Goal: Information Seeking & Learning: Learn about a topic

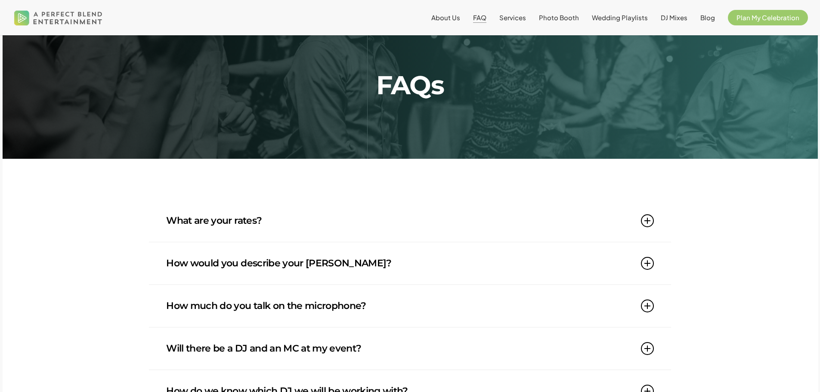
scroll to position [43, 0]
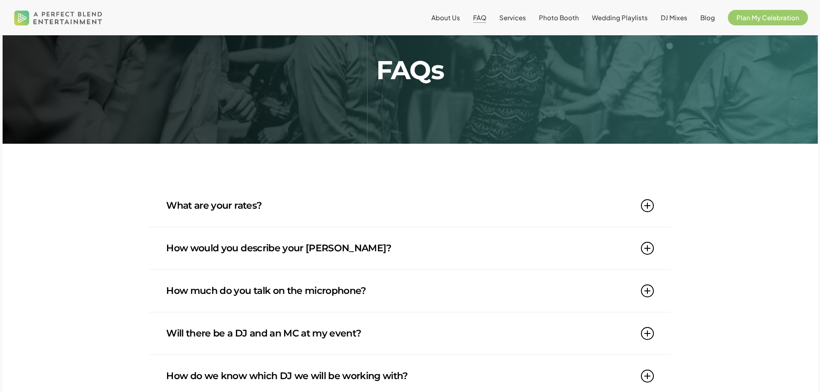
click at [245, 205] on link "What are your rates?" at bounding box center [409, 206] width 487 height 42
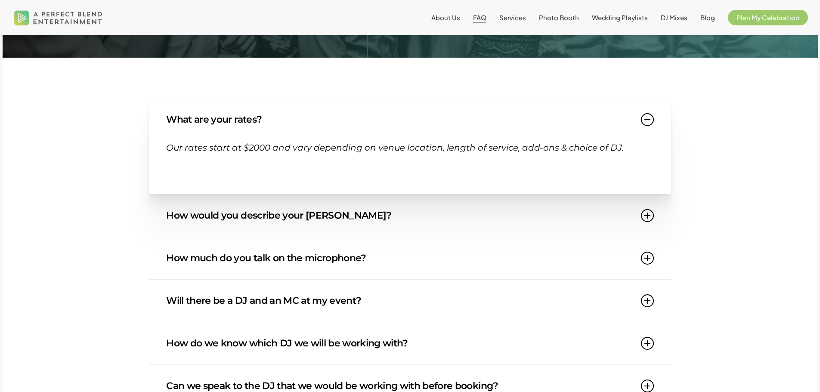
scroll to position [172, 0]
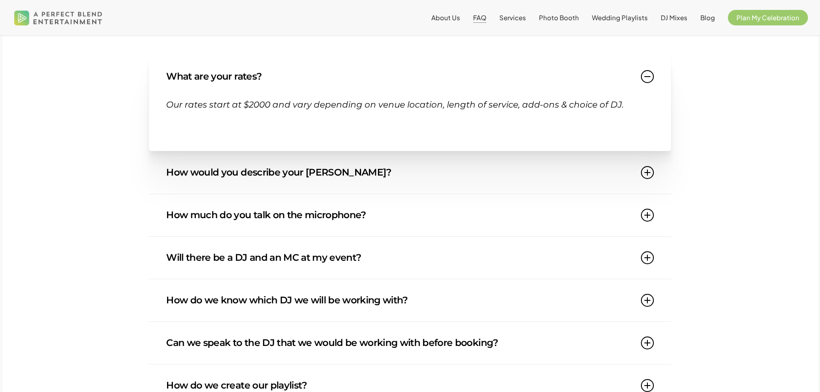
click at [281, 176] on link "How would you describe your [PERSON_NAME]?" at bounding box center [409, 173] width 487 height 42
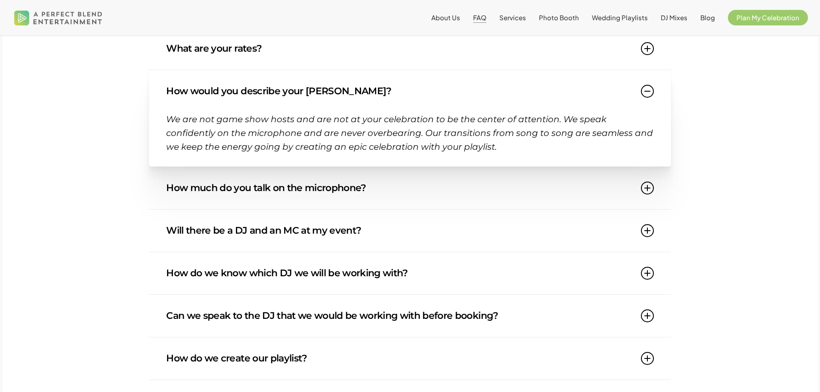
scroll to position [215, 0]
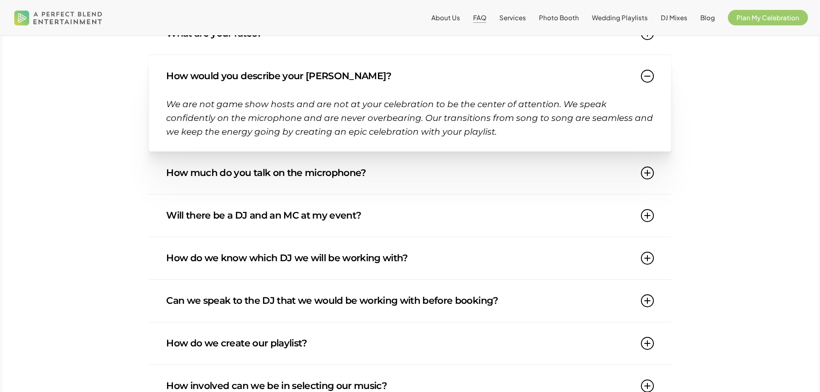
click at [240, 176] on link "How much do you talk on the microphone?" at bounding box center [409, 173] width 487 height 42
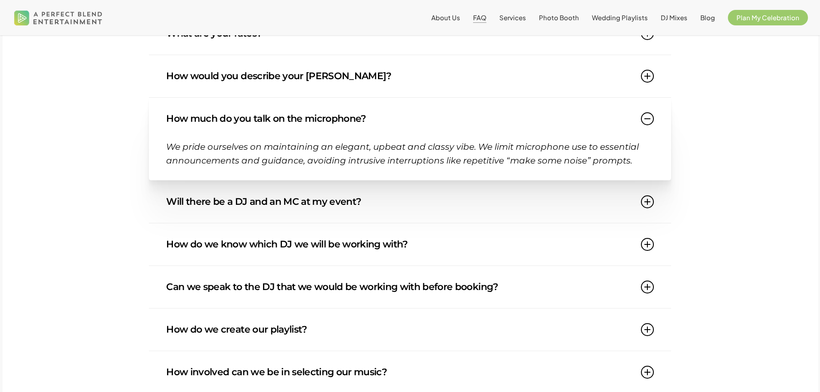
click at [228, 205] on link "Will there be a DJ and an MC at my event?" at bounding box center [409, 202] width 487 height 42
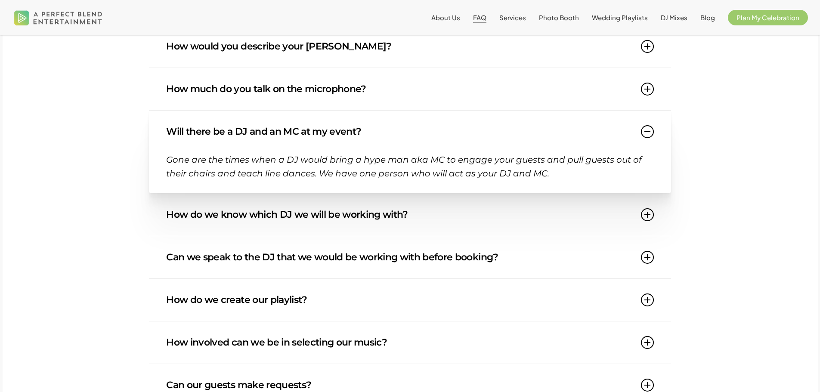
scroll to position [258, 0]
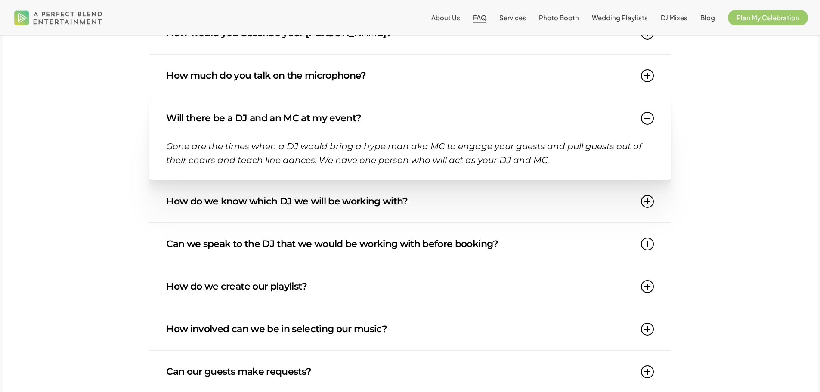
click at [226, 201] on link "How do we know which DJ we will be working with?" at bounding box center [409, 201] width 487 height 42
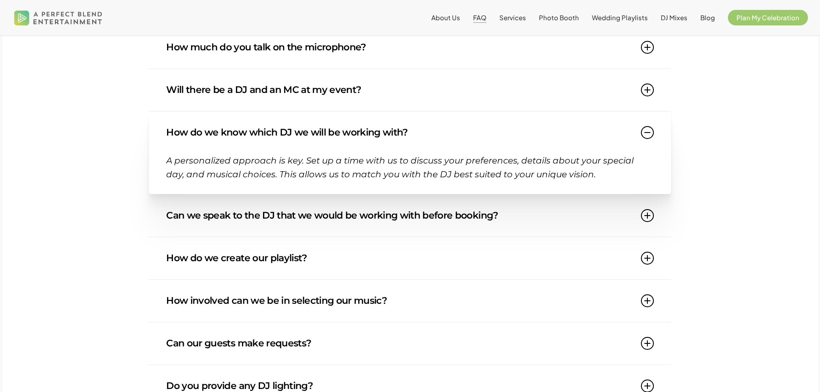
scroll to position [301, 0]
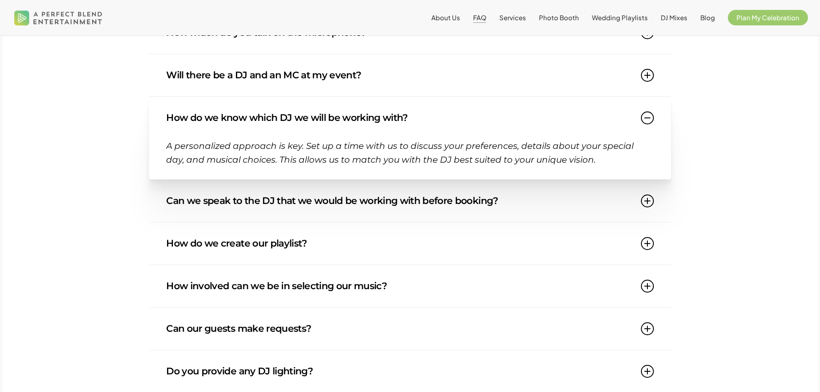
click at [264, 207] on link "Can we speak to the DJ that we would be working with before booking?" at bounding box center [409, 201] width 487 height 42
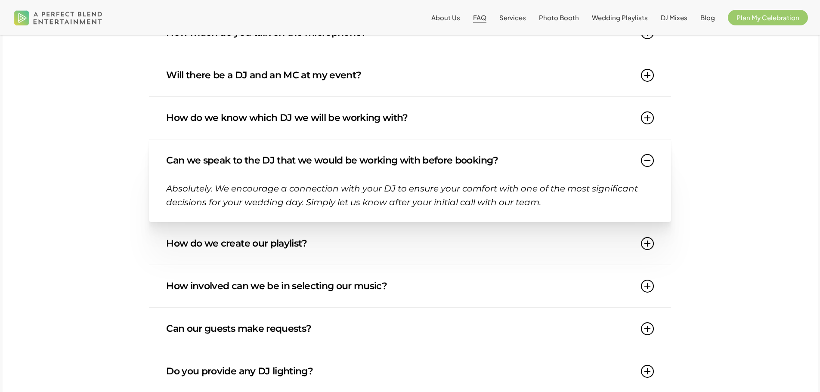
click at [216, 240] on link "How do we create our playlist?" at bounding box center [409, 244] width 487 height 42
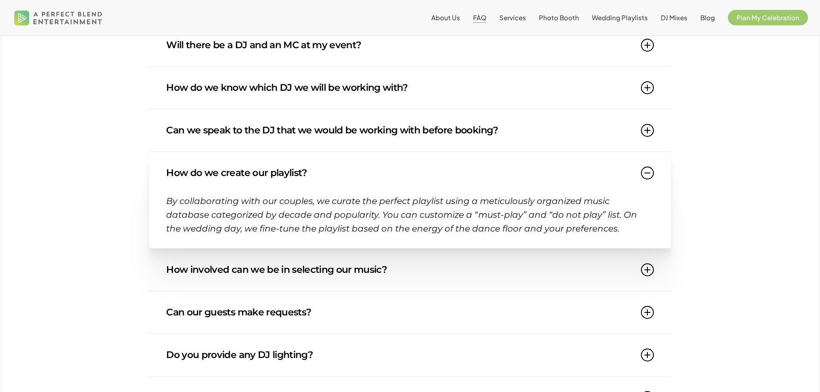
scroll to position [344, 0]
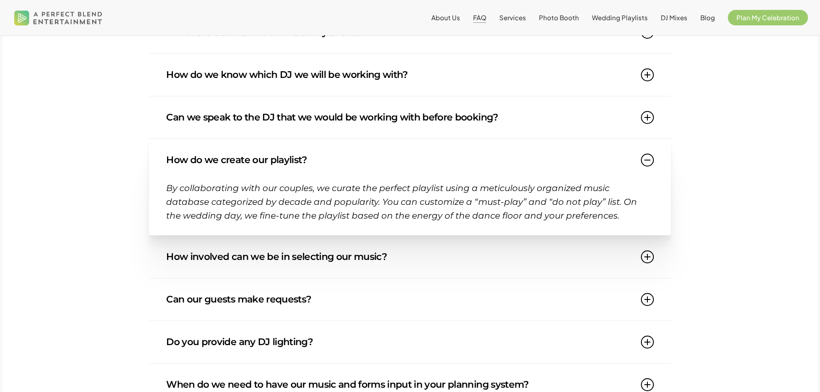
click at [234, 256] on link "How involved can we be in selecting our music?" at bounding box center [409, 257] width 487 height 42
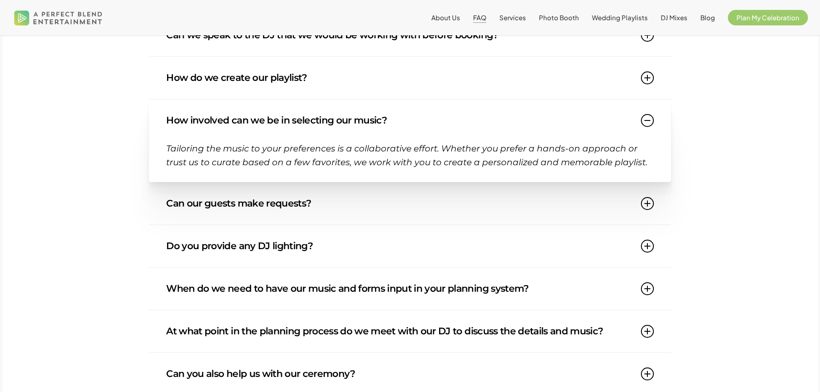
scroll to position [431, 0]
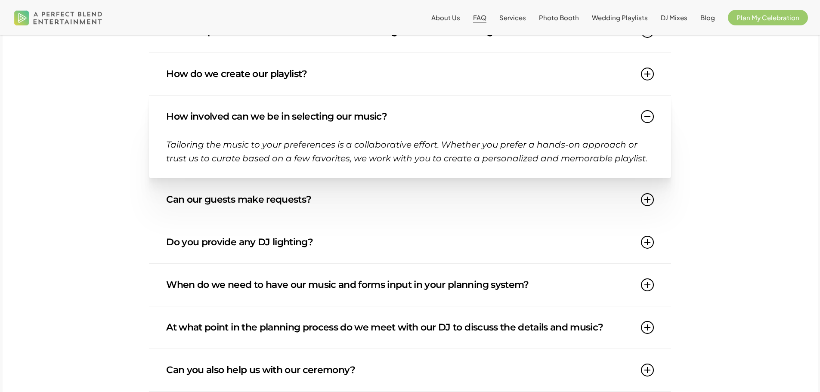
click at [224, 201] on link "Can our guests make requests?" at bounding box center [409, 200] width 487 height 42
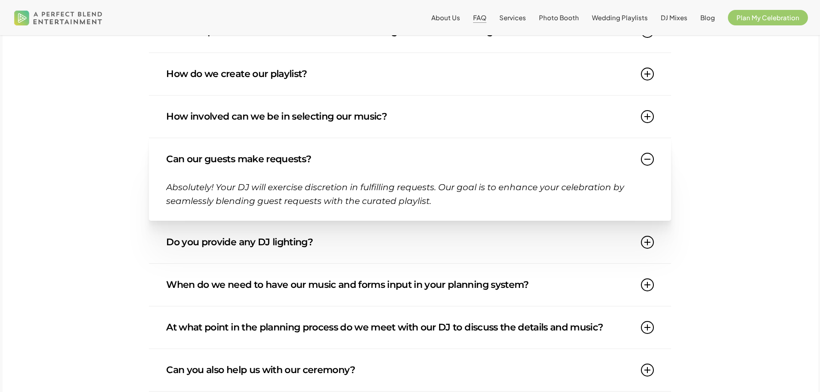
click at [252, 248] on link "Do you provide any DJ lighting?" at bounding box center [409, 242] width 487 height 42
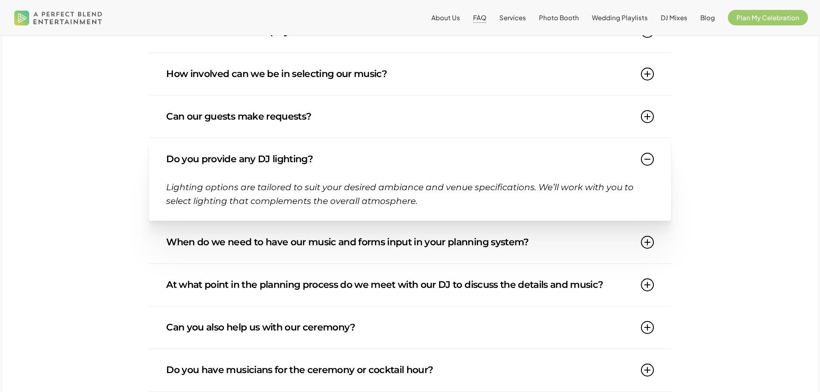
scroll to position [474, 0]
click at [252, 243] on link "When do we need to have our music and forms input in your planning system?" at bounding box center [409, 242] width 487 height 42
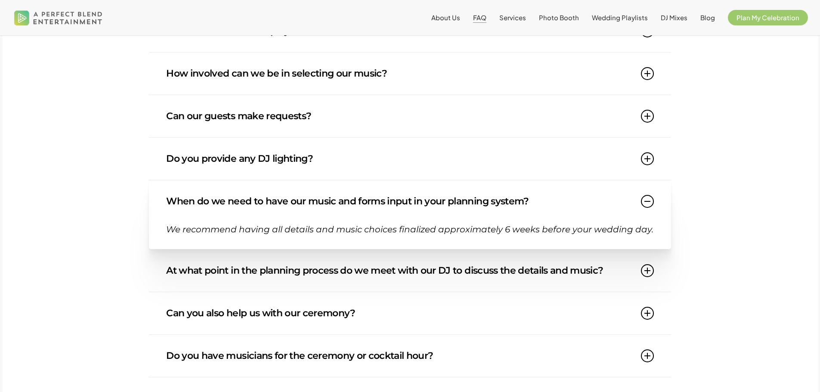
click at [275, 270] on link "At what point in the planning process do we meet with our DJ to discuss the det…" at bounding box center [409, 271] width 487 height 42
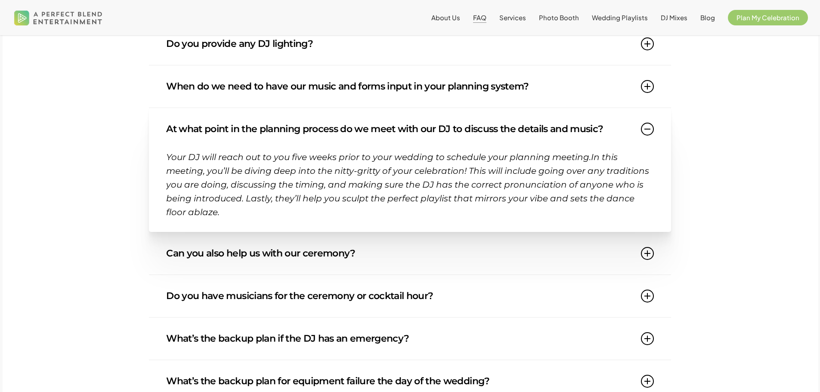
scroll to position [603, 0]
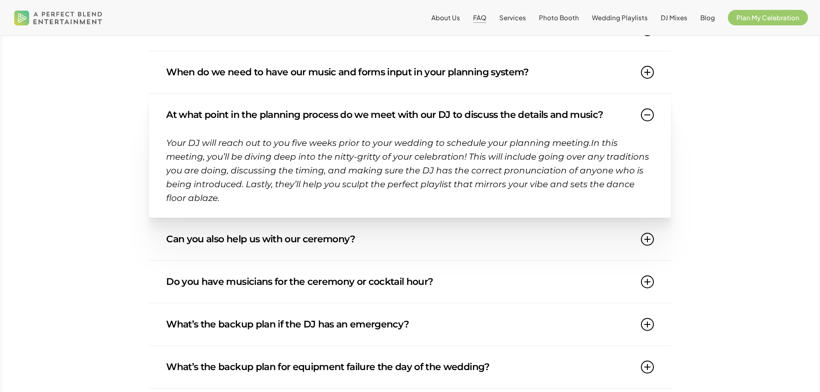
click at [330, 236] on link "Can you also help us with our ceremony?" at bounding box center [409, 239] width 487 height 42
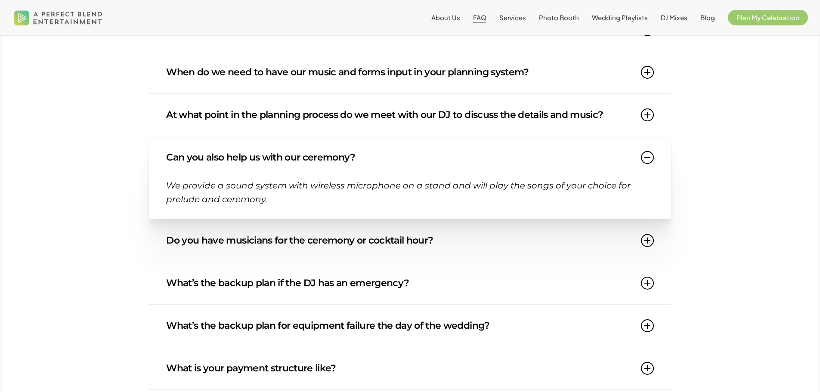
click at [318, 243] on link "Do you have musicians for the ceremony or cocktail hour?" at bounding box center [409, 241] width 487 height 42
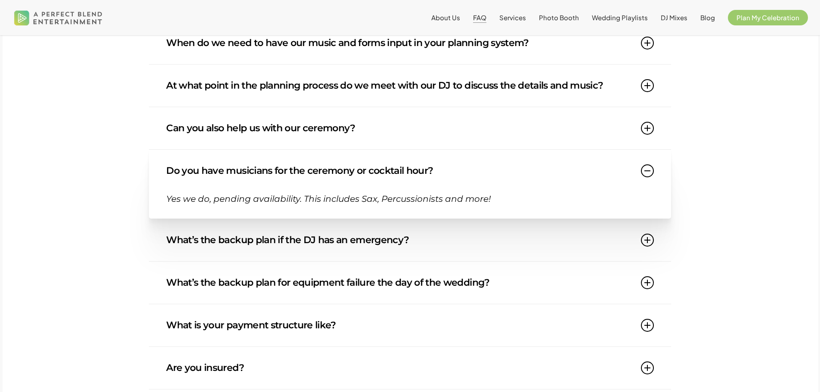
scroll to position [646, 0]
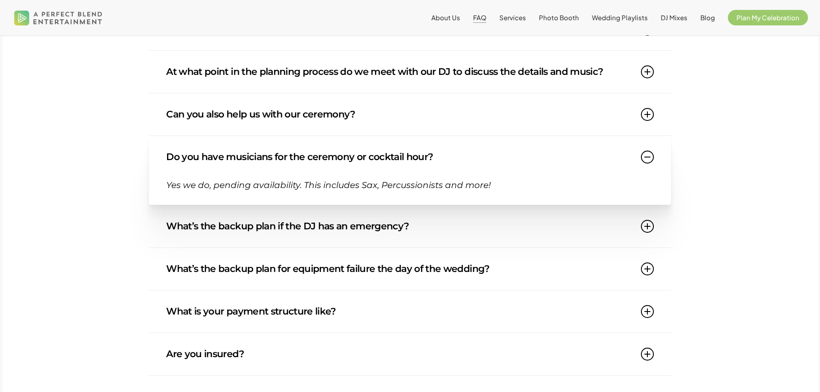
click at [313, 234] on link "What’s the backup plan if the DJ has an emergency?" at bounding box center [409, 226] width 487 height 42
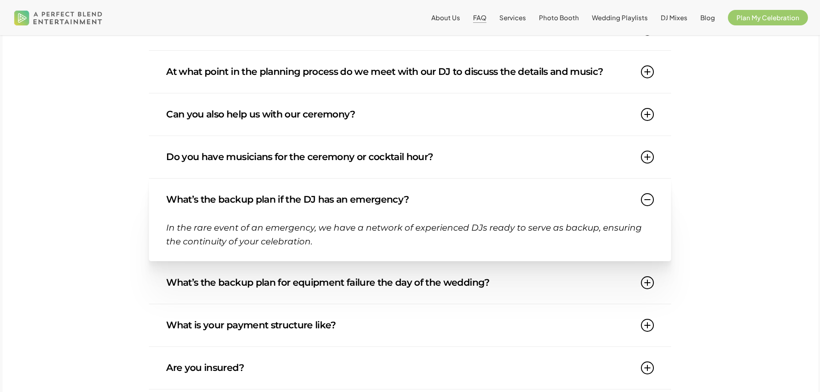
click at [245, 285] on link "What’s the backup plan for equipment failure the day of the wedding?" at bounding box center [409, 283] width 487 height 42
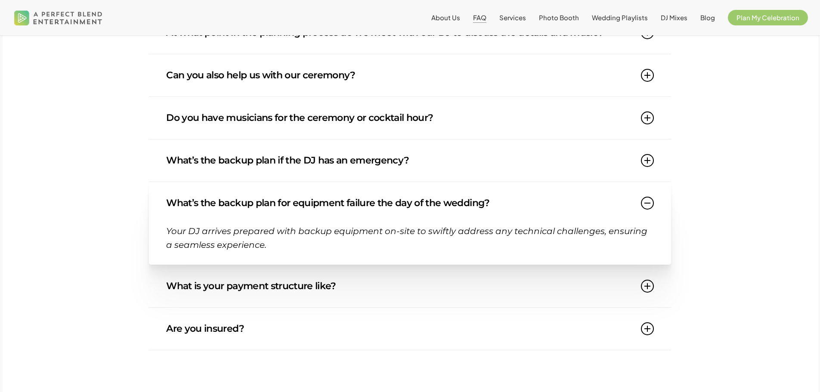
scroll to position [732, 0]
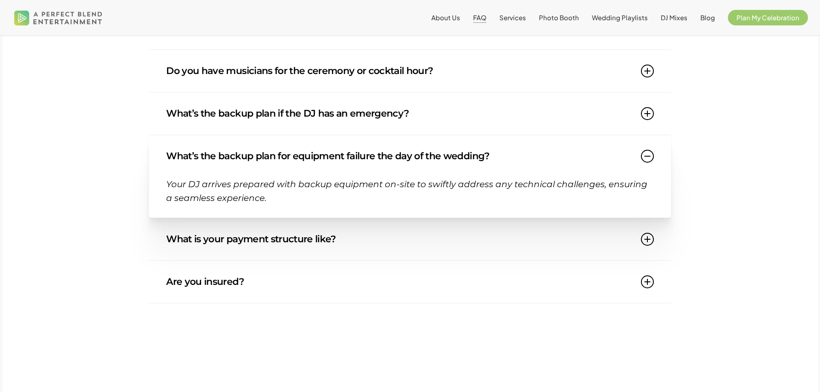
click at [275, 243] on link "What is your payment structure like?" at bounding box center [409, 239] width 487 height 42
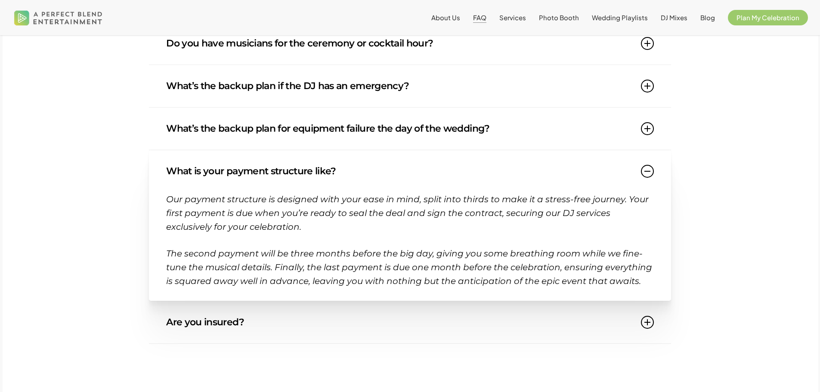
scroll to position [775, 0]
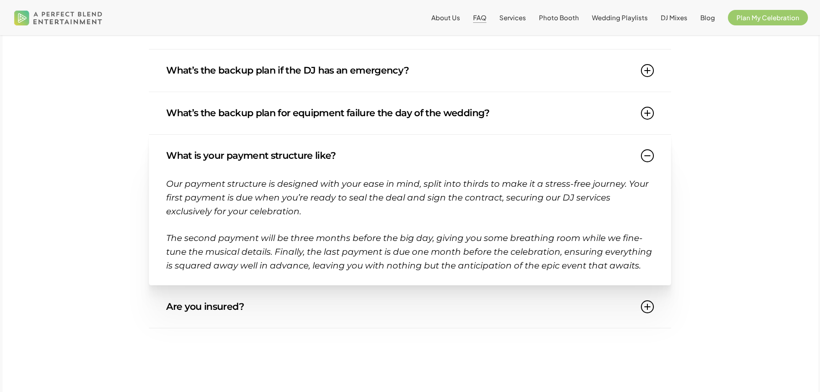
click at [253, 314] on link "Are you insured?" at bounding box center [409, 307] width 487 height 42
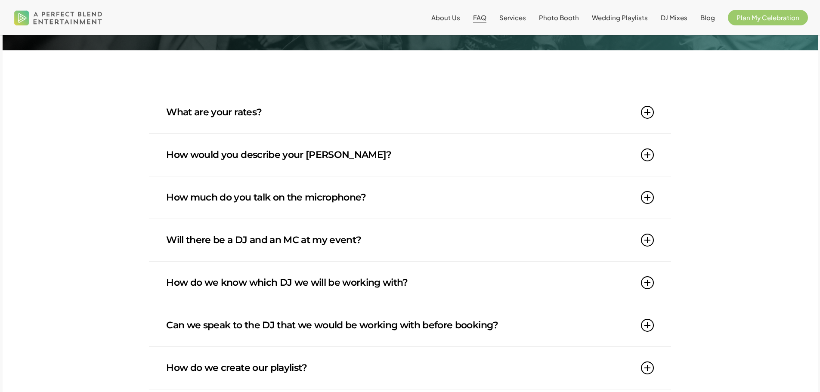
scroll to position [0, 0]
